Goal: Task Accomplishment & Management: Use online tool/utility

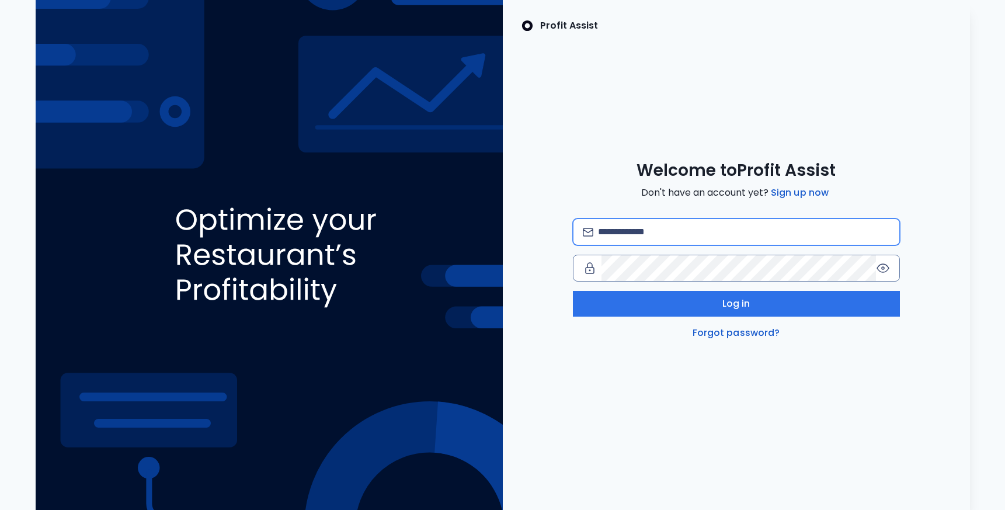
click at [669, 236] on input "email" at bounding box center [743, 232] width 291 height 26
type input "**********"
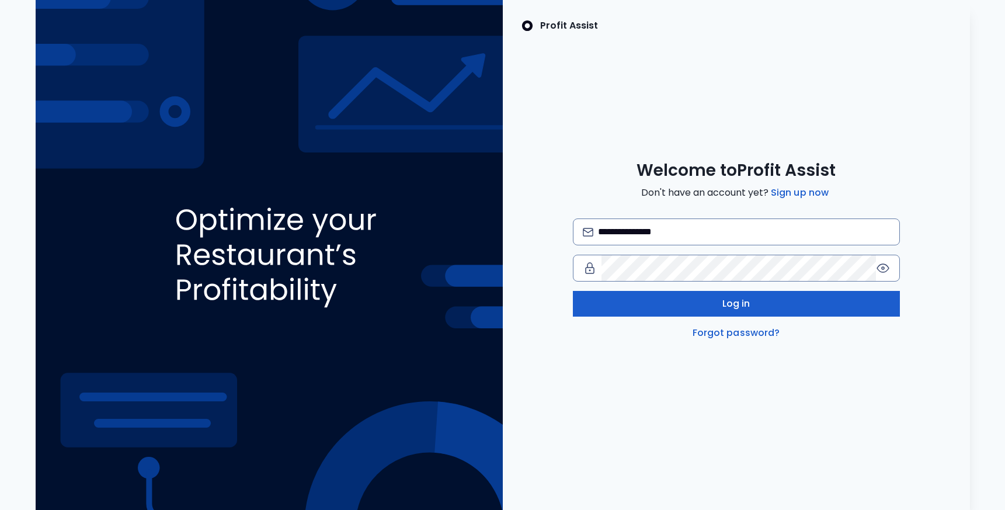
click at [584, 298] on button "Log in" at bounding box center [736, 304] width 327 height 26
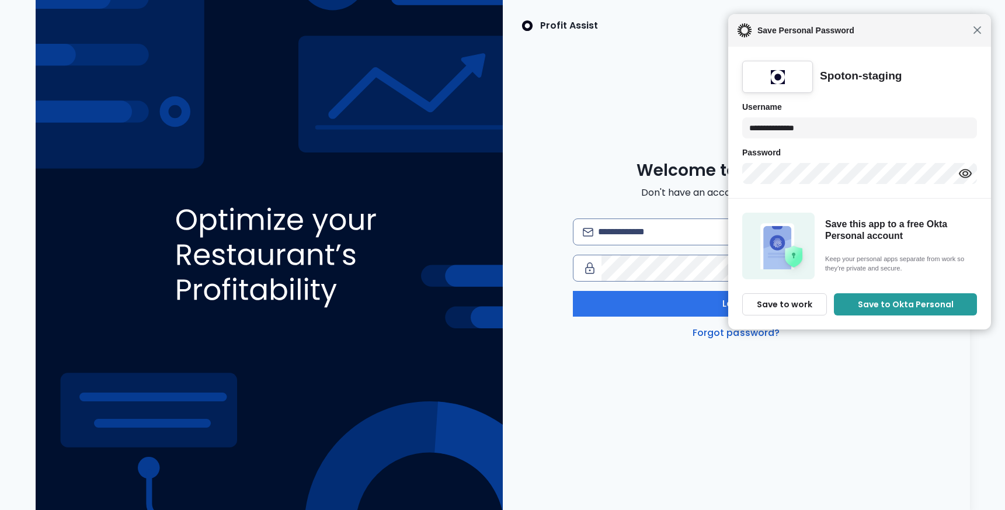
click at [980, 27] on span "Close" at bounding box center [977, 30] width 9 height 9
